Goal: Transaction & Acquisition: Subscribe to service/newsletter

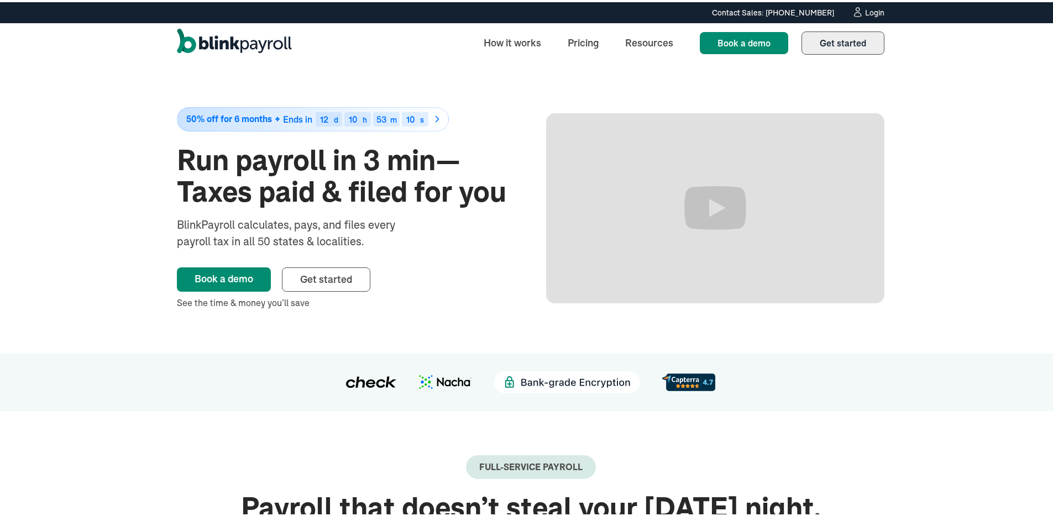
click at [842, 43] on span "Get started" at bounding box center [842, 40] width 46 height 11
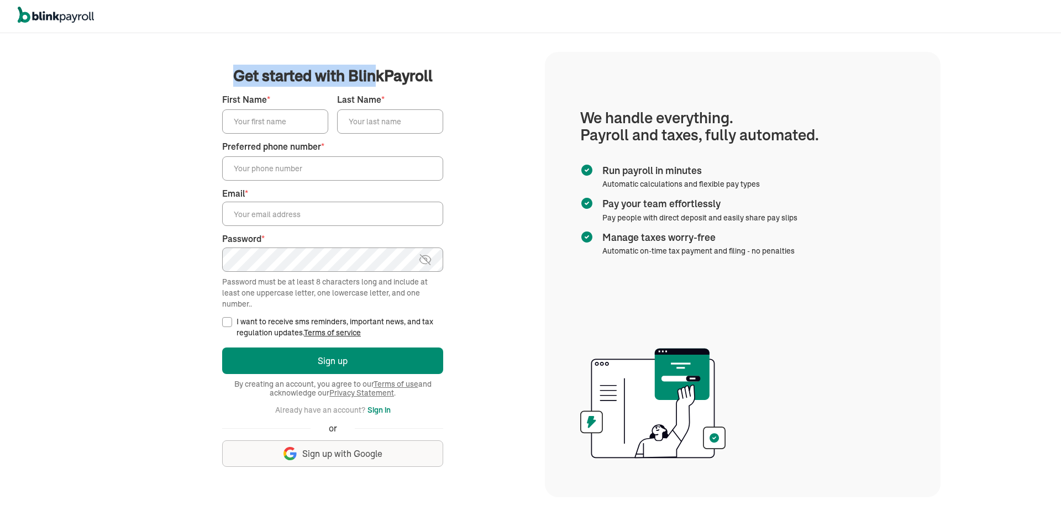
drag, startPoint x: 226, startPoint y: 86, endPoint x: 379, endPoint y: 82, distance: 153.1
click at [378, 82] on form "Get started with BlinkPayroll Get started with BlinkPayroll 30-day free trial S…" at bounding box center [332, 275] width 221 height 420
click at [456, 89] on main "Get started with BlinkPayroll Get started with BlinkPayroll 30-day free trial S…" at bounding box center [333, 275] width 398 height 420
click at [514, 264] on main "Get started with BlinkPayroll Get started with BlinkPayroll 30-day free trial S…" at bounding box center [333, 275] width 398 height 420
click at [238, 69] on span "Get started with BlinkPayroll" at bounding box center [332, 76] width 199 height 22
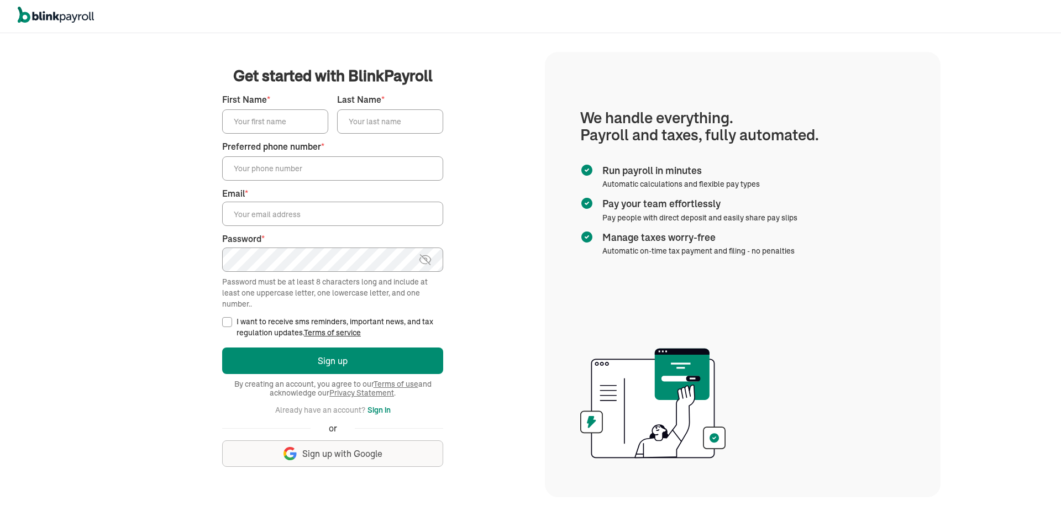
click at [372, 125] on input "Last Name *" at bounding box center [390, 121] width 106 height 24
click at [311, 118] on input "First Name *" at bounding box center [275, 121] width 106 height 24
click at [292, 151] on label "Preferred phone number *" at bounding box center [332, 146] width 221 height 13
click at [292, 156] on input "Preferred phone number *" at bounding box center [332, 168] width 221 height 24
click at [287, 177] on input "Preferred phone number *" at bounding box center [332, 168] width 221 height 24
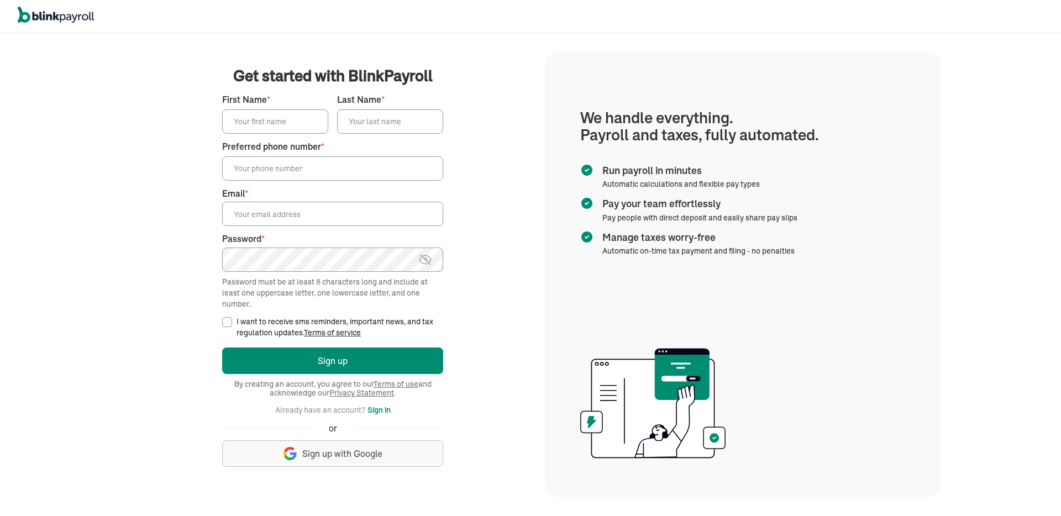
click at [285, 219] on input "Email *" at bounding box center [332, 214] width 221 height 24
click at [695, 57] on section "We handle everything. Payroll and taxes, fully automated. Run payroll in minute…" at bounding box center [743, 274] width 396 height 445
